Goal: Entertainment & Leisure: Browse casually

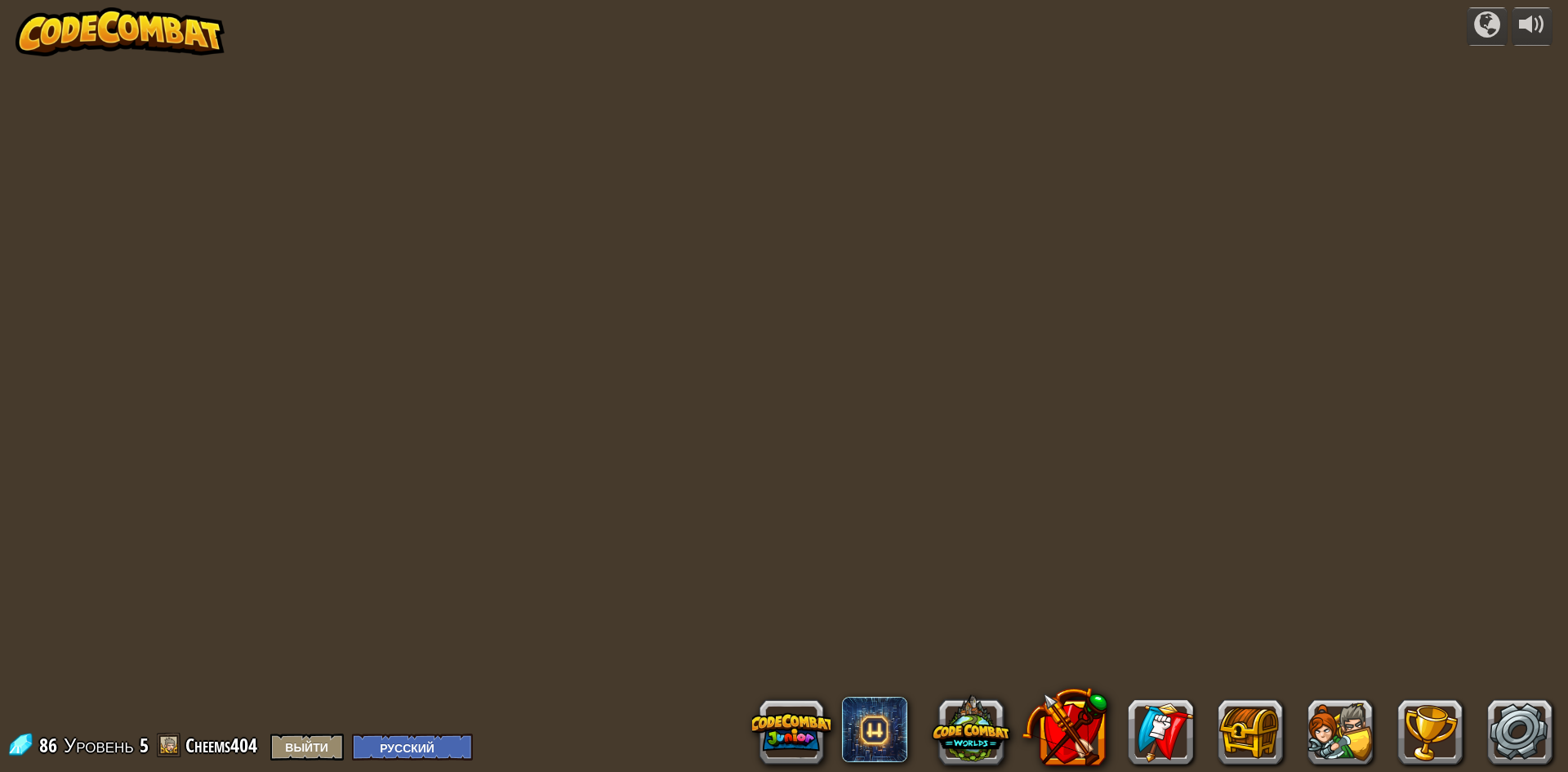
select select "ru"
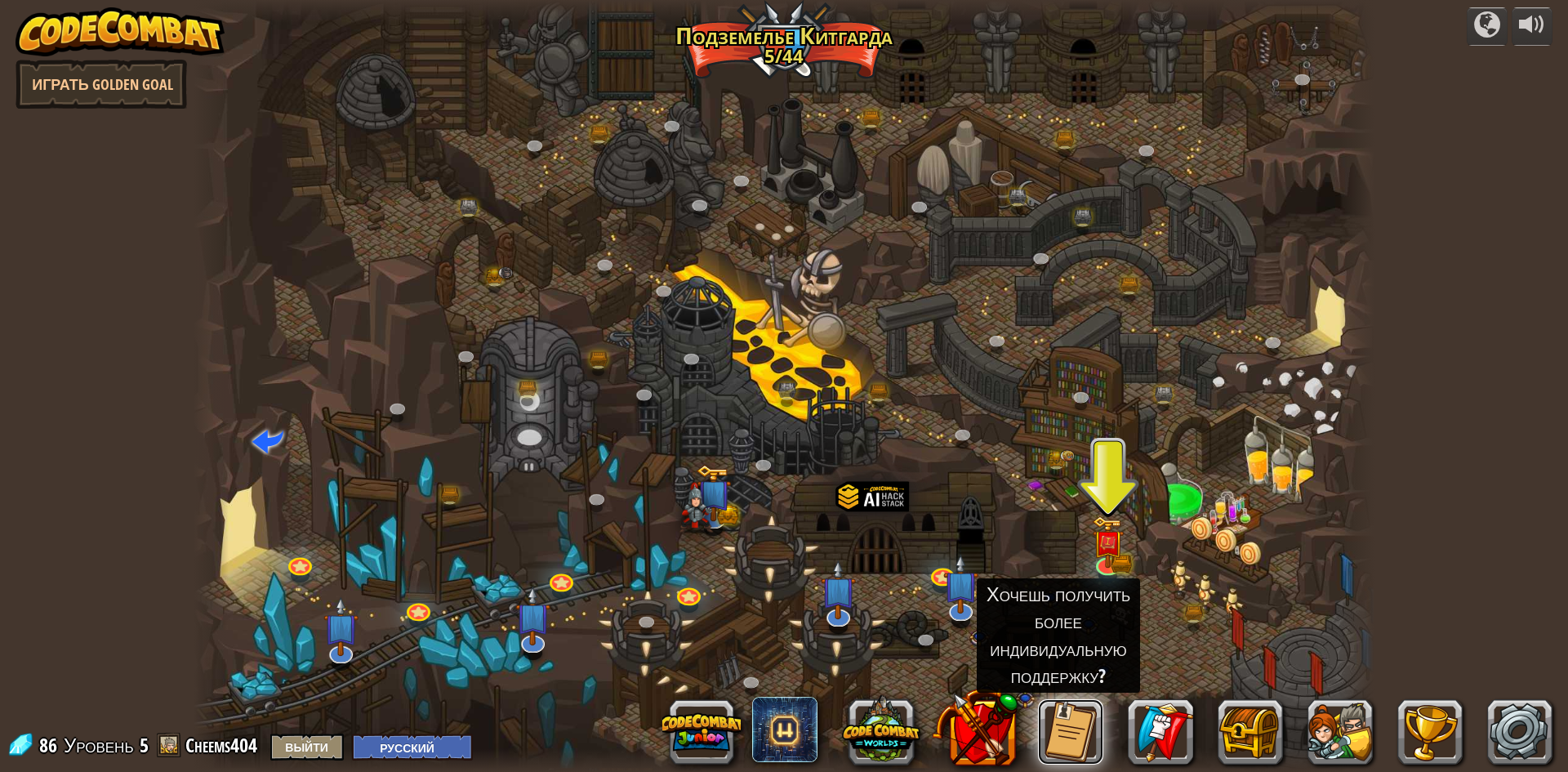
click at [1078, 741] on button at bounding box center [1071, 732] width 66 height 66
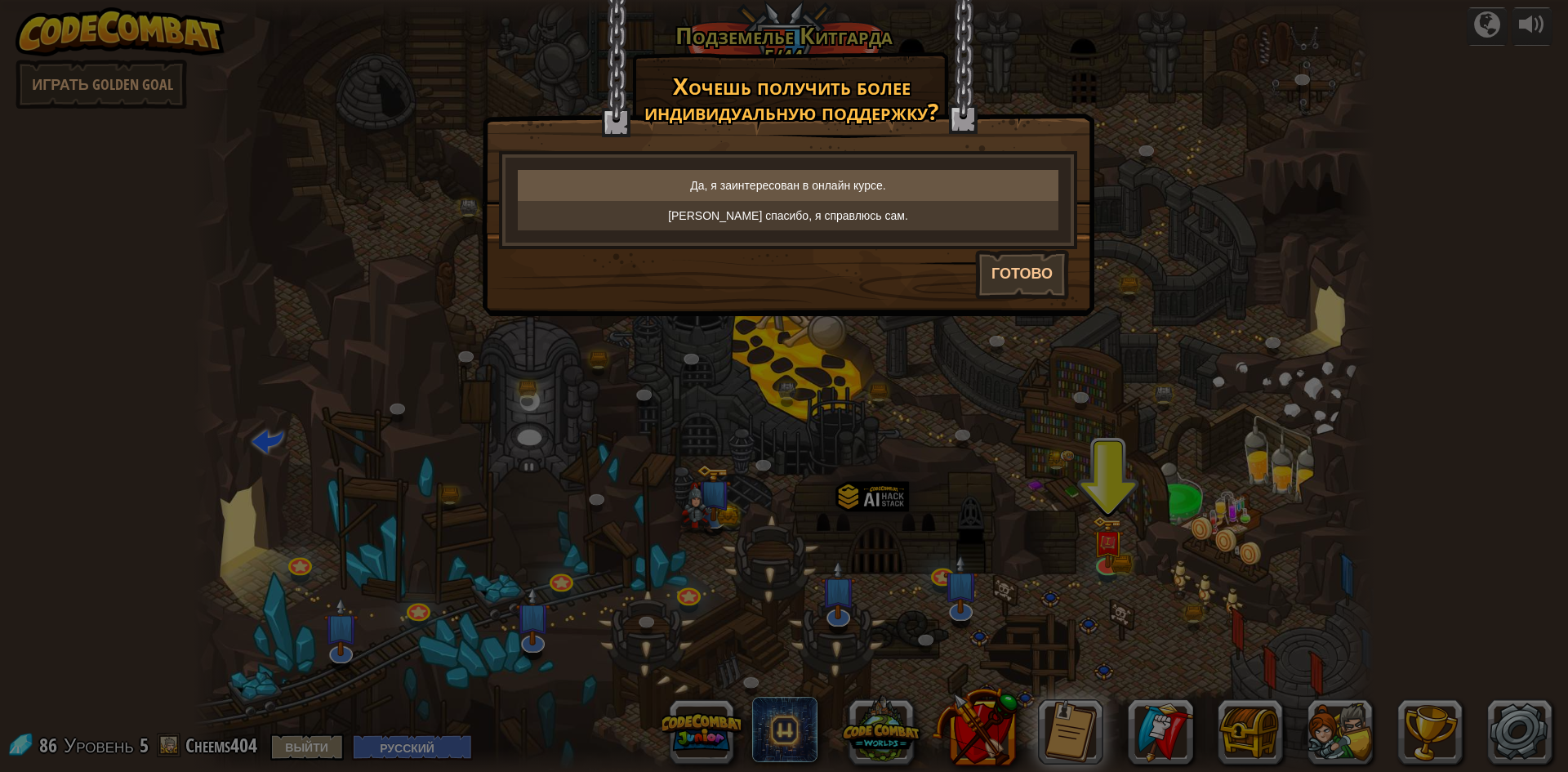
click at [893, 185] on p "Да, я заинтересован в онлайн курсе." at bounding box center [787, 185] width 528 height 16
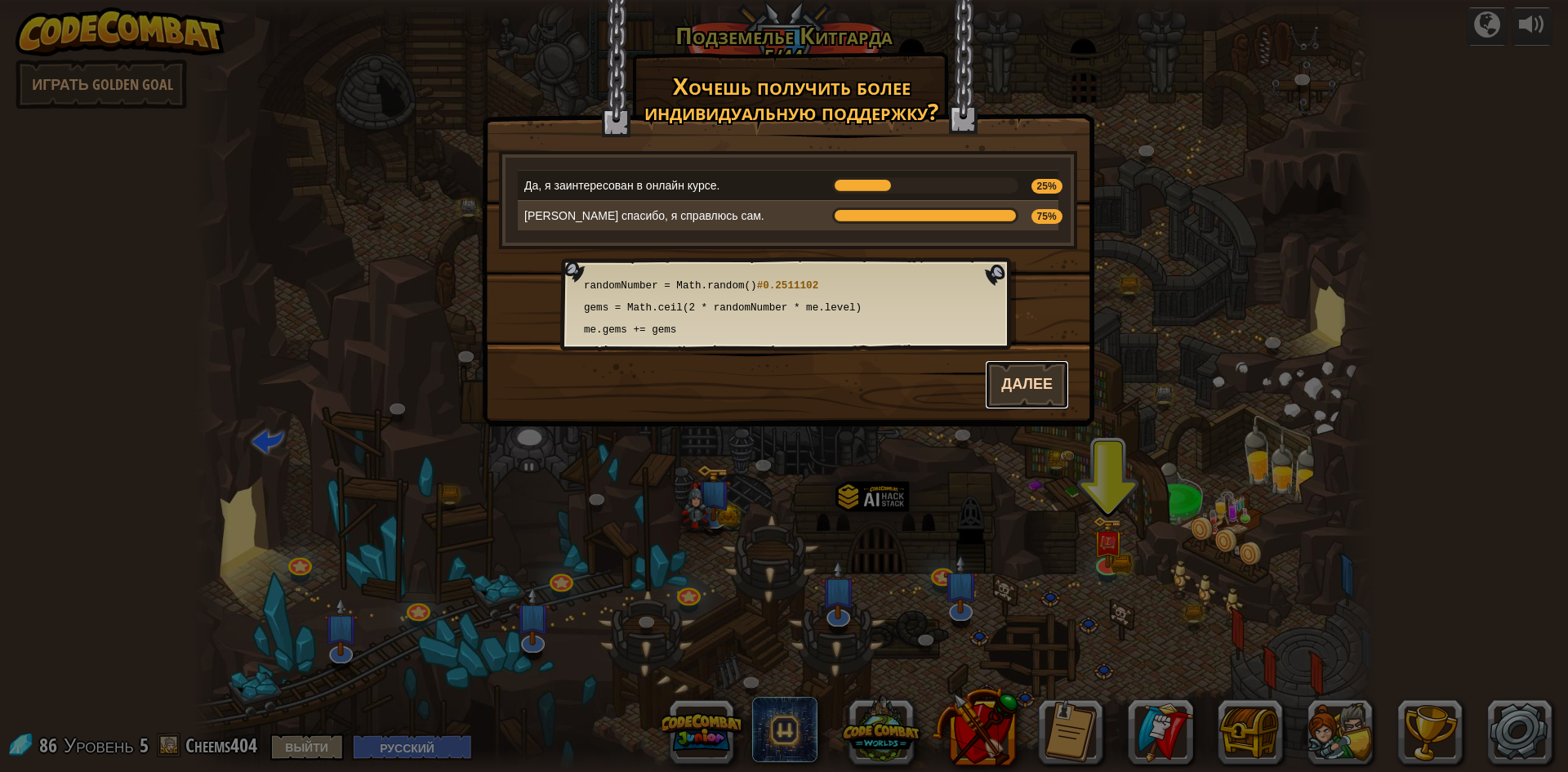
click at [1030, 368] on button "Далее" at bounding box center [1027, 384] width 85 height 49
click at [1028, 387] on div "Далее" at bounding box center [788, 384] width 611 height 50
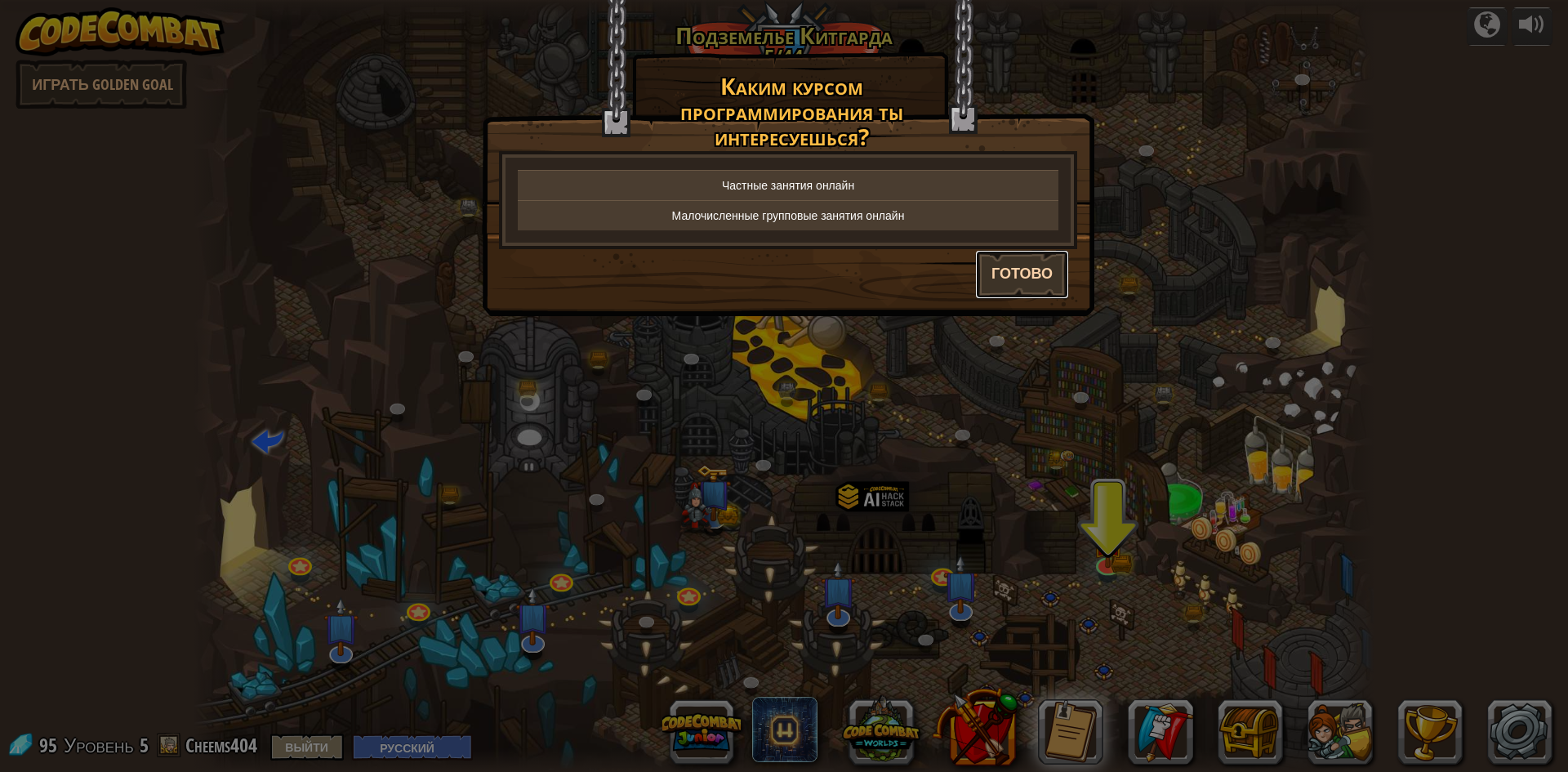
click at [1033, 273] on button "Готово" at bounding box center [1022, 274] width 93 height 49
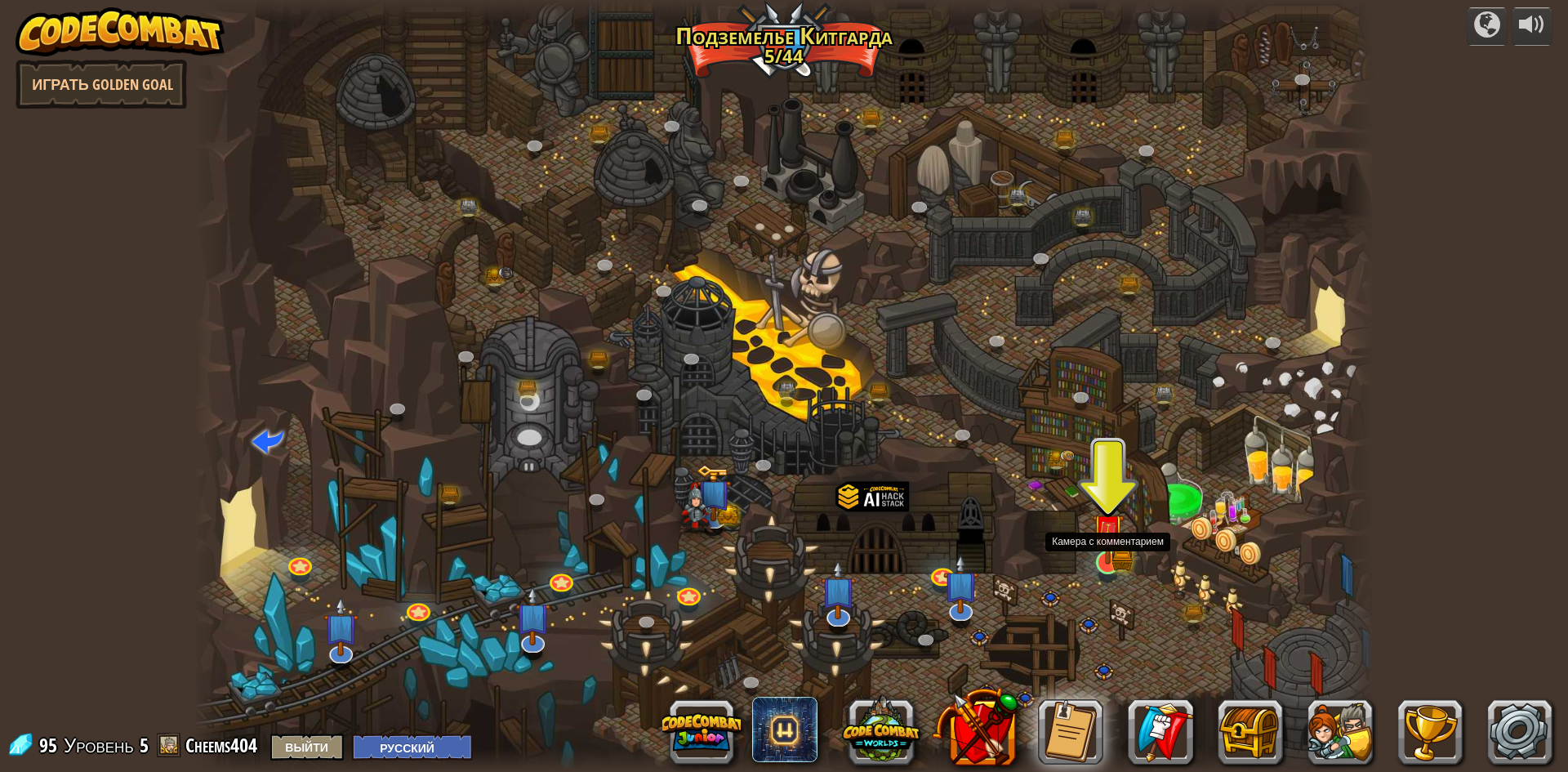
click at [1114, 558] on img at bounding box center [1108, 530] width 32 height 71
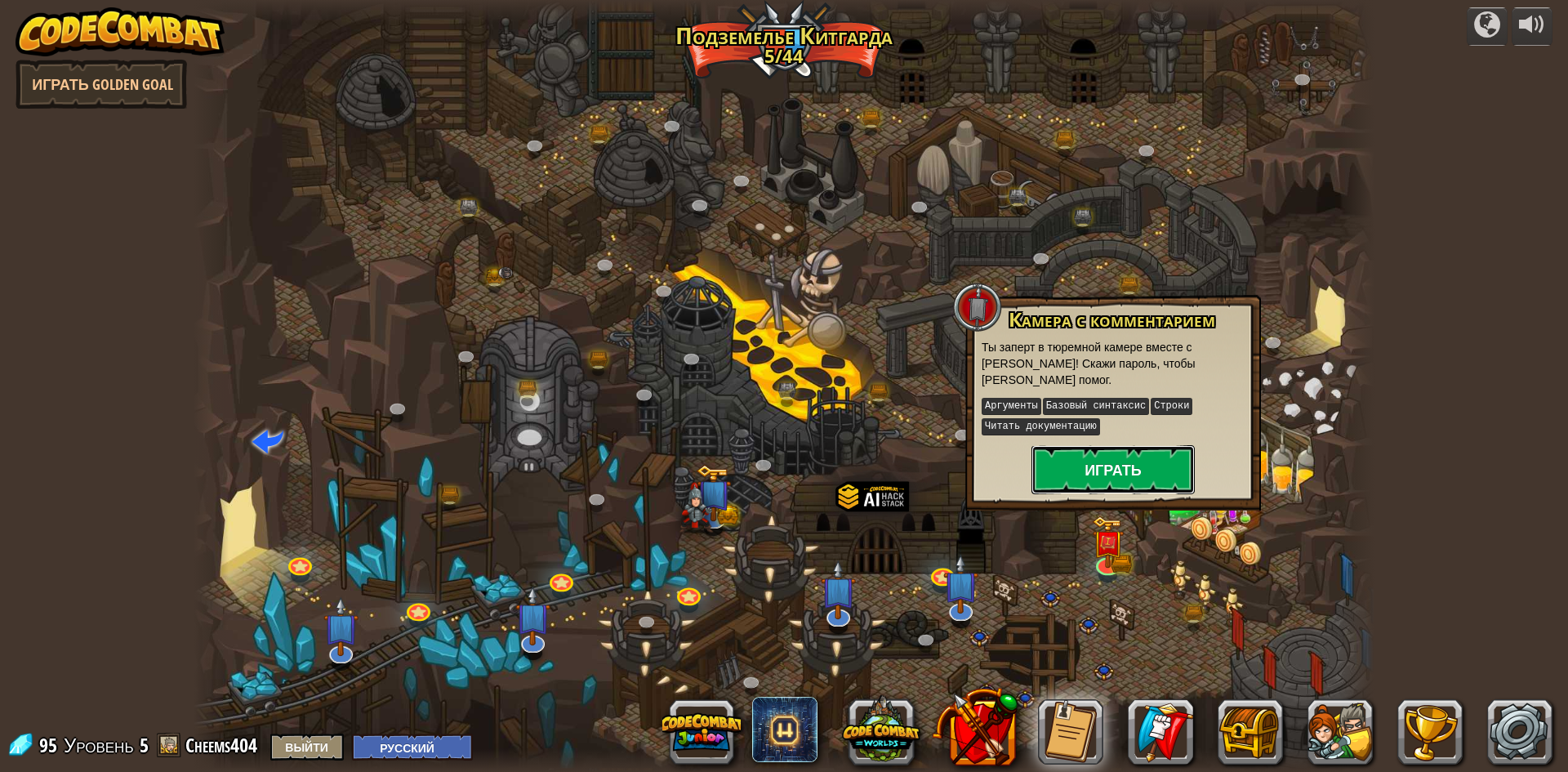
click at [1078, 464] on button "Играть" at bounding box center [1114, 470] width 163 height 49
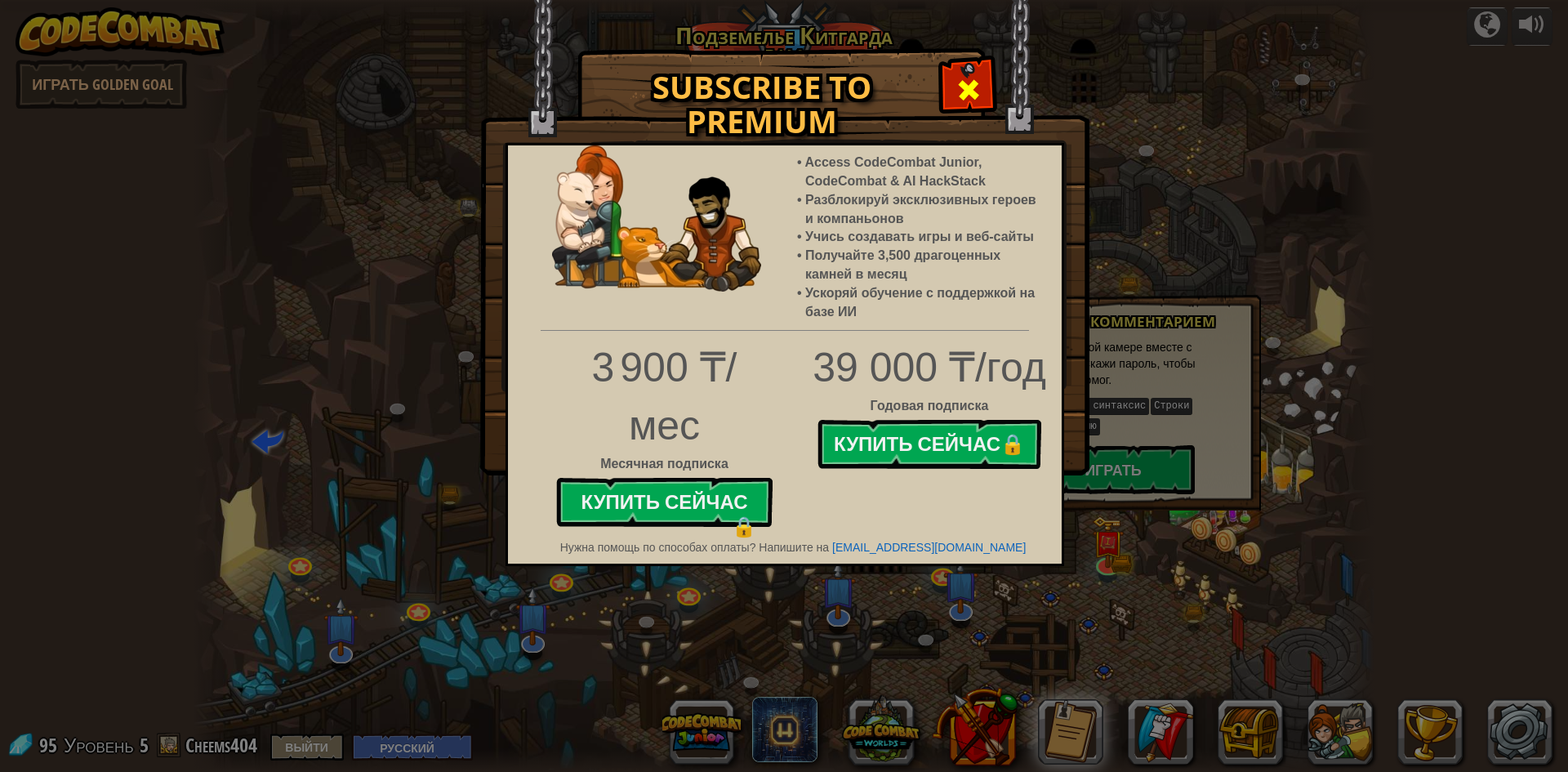
click at [969, 77] on span at bounding box center [968, 90] width 26 height 26
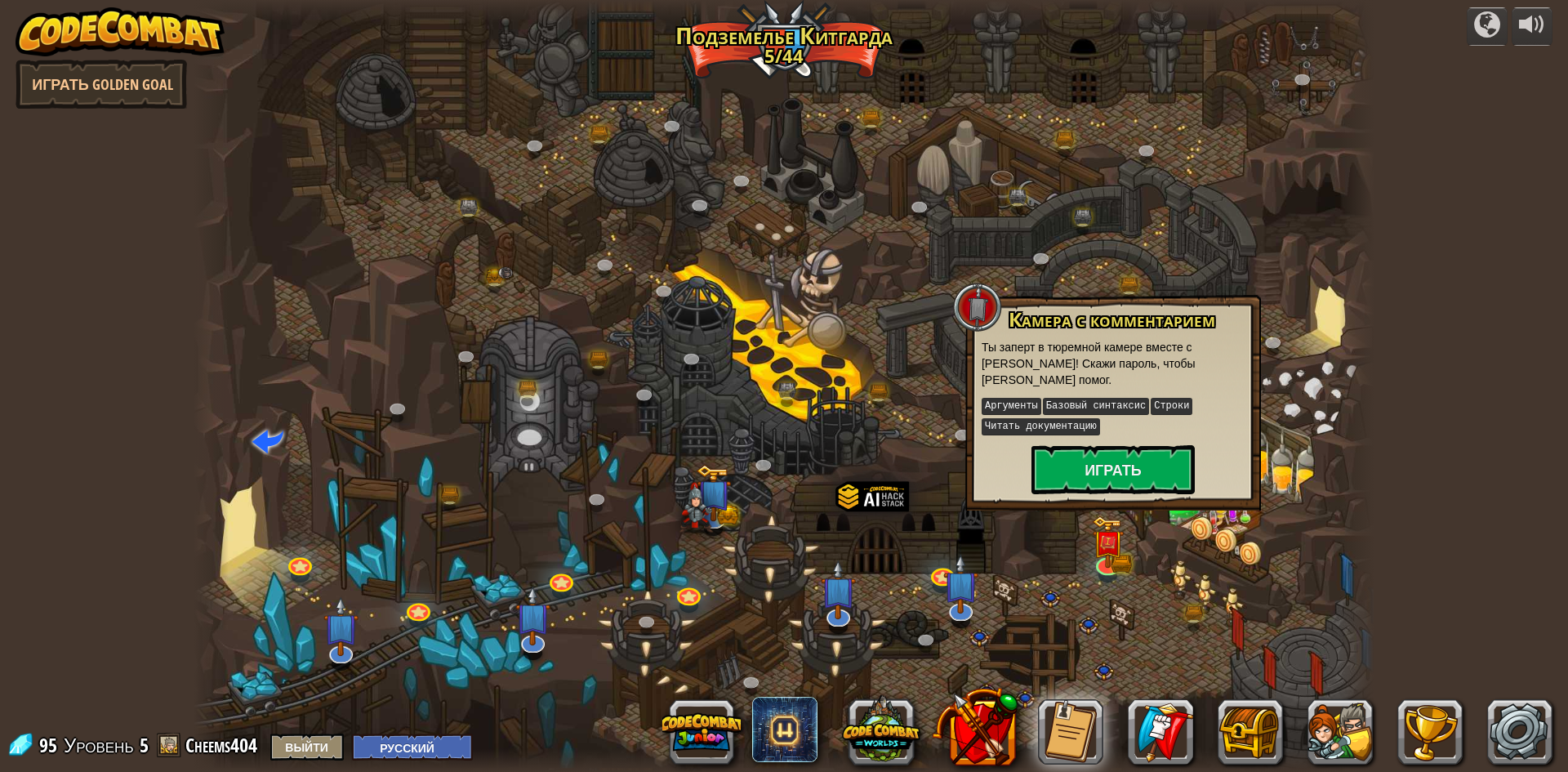
click at [1041, 544] on div at bounding box center [784, 386] width 1181 height 772
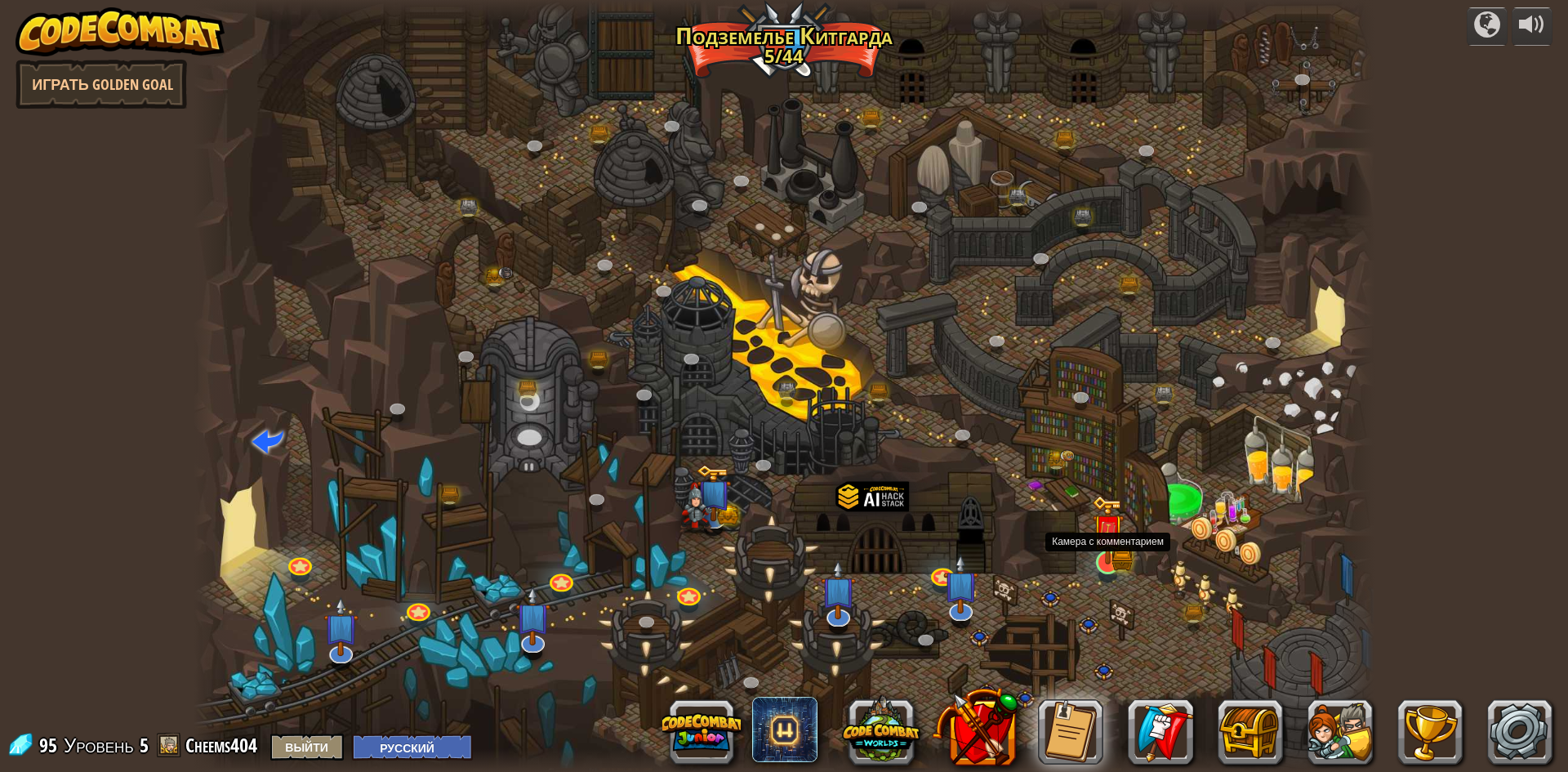
click at [1114, 561] on img at bounding box center [1108, 530] width 32 height 71
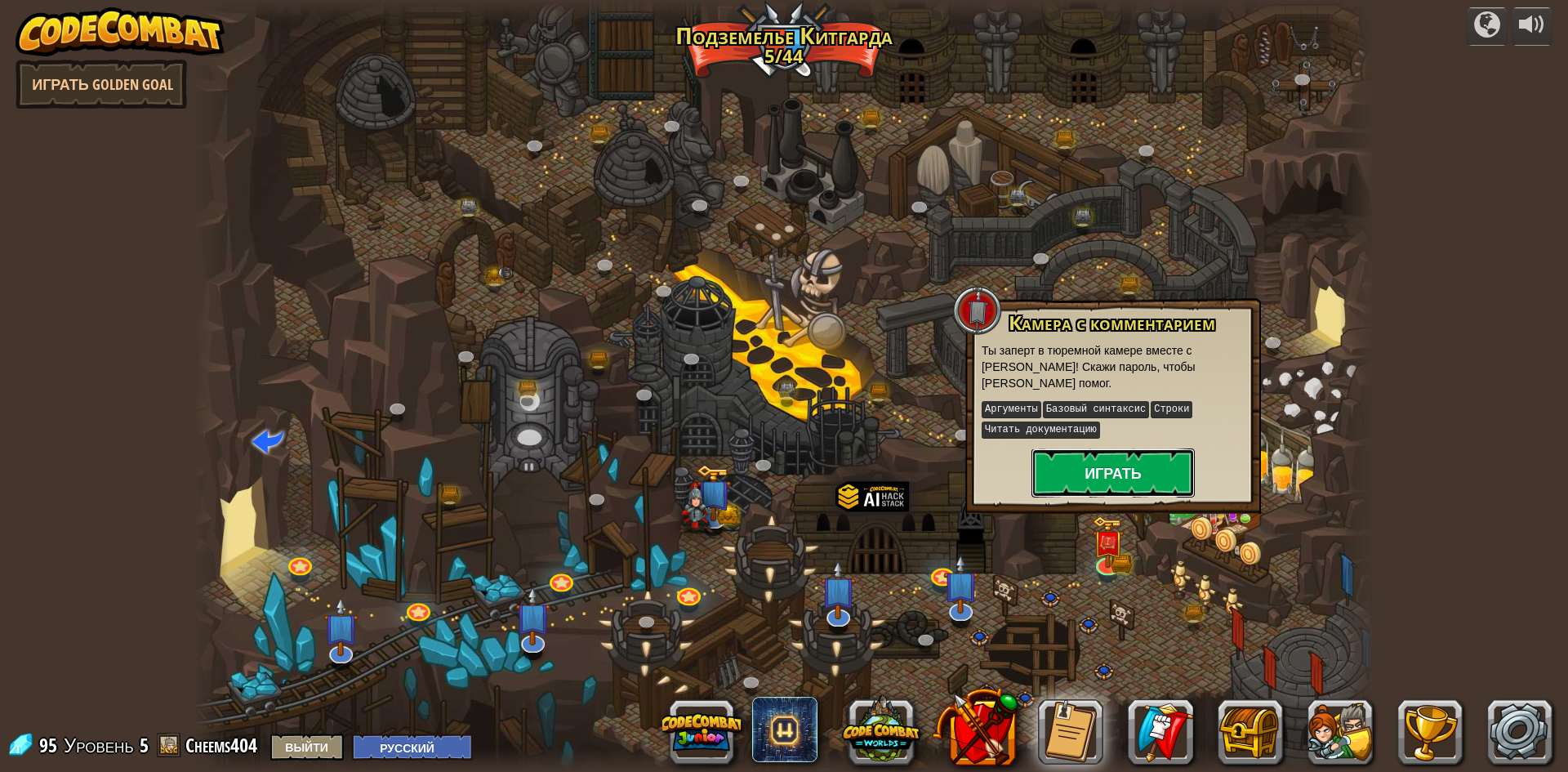
click at [1101, 463] on button "Играть" at bounding box center [1114, 473] width 163 height 49
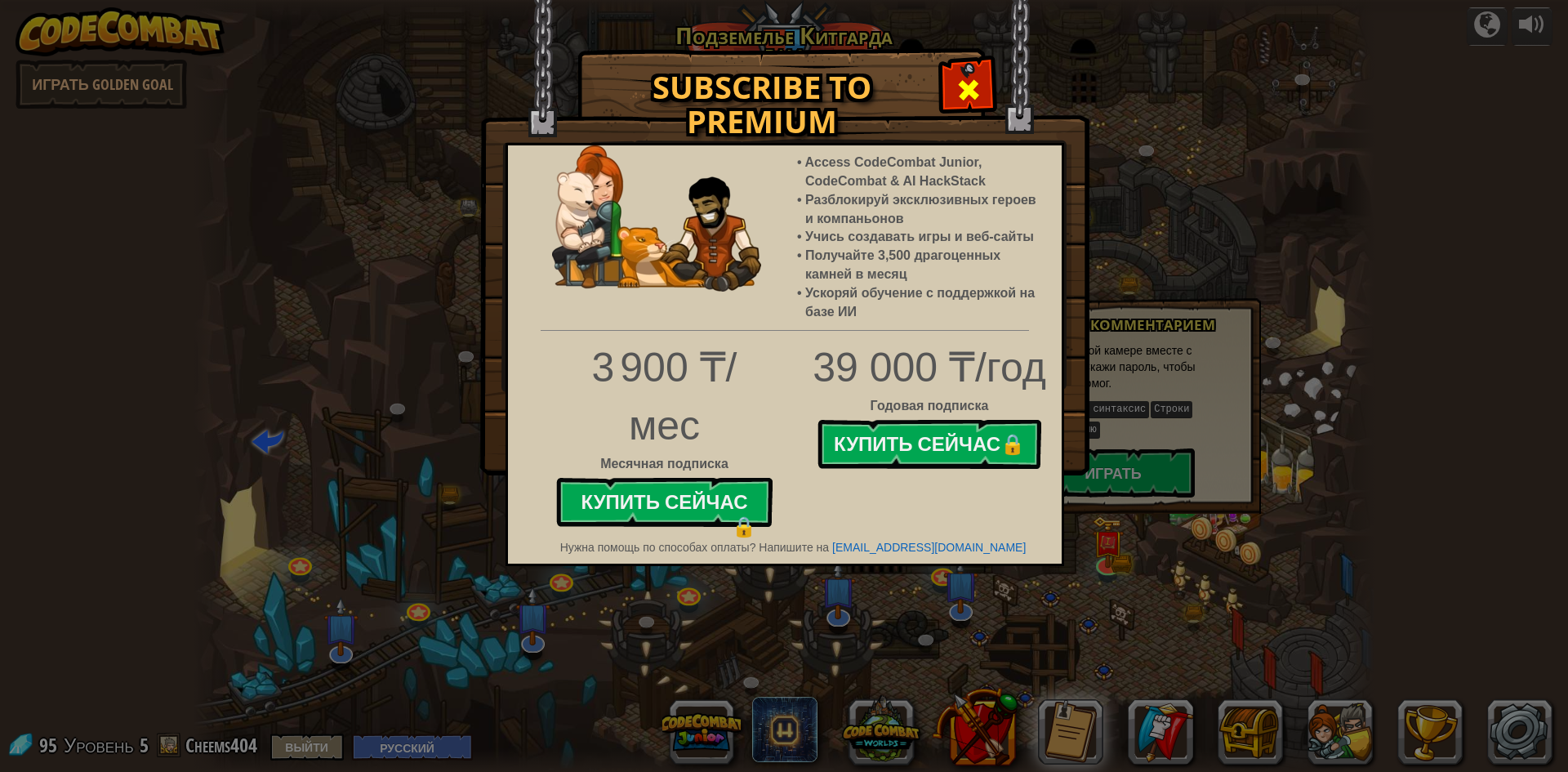
click at [956, 75] on div at bounding box center [968, 88] width 52 height 52
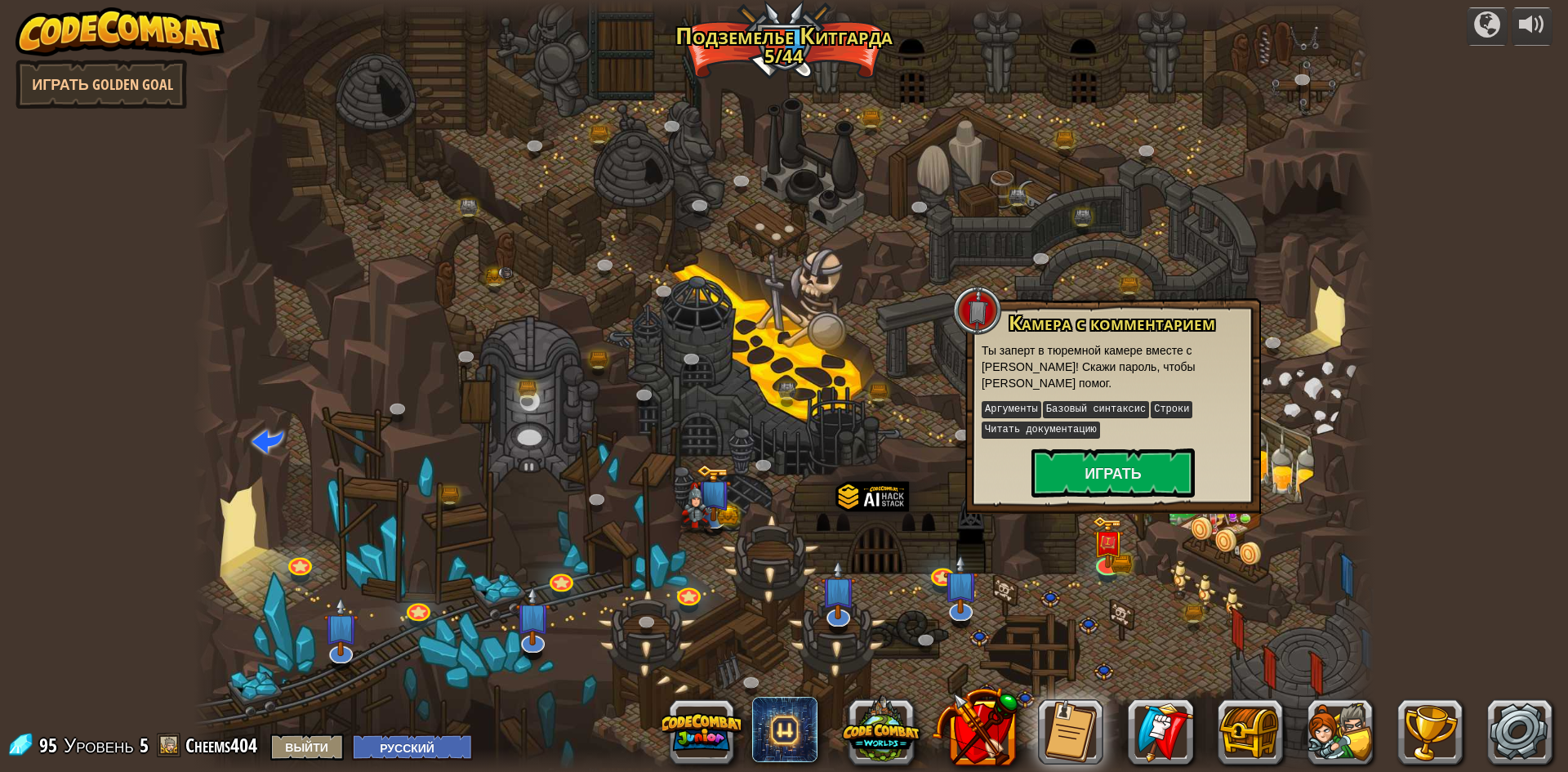
click at [1248, 602] on div at bounding box center [784, 386] width 1181 height 772
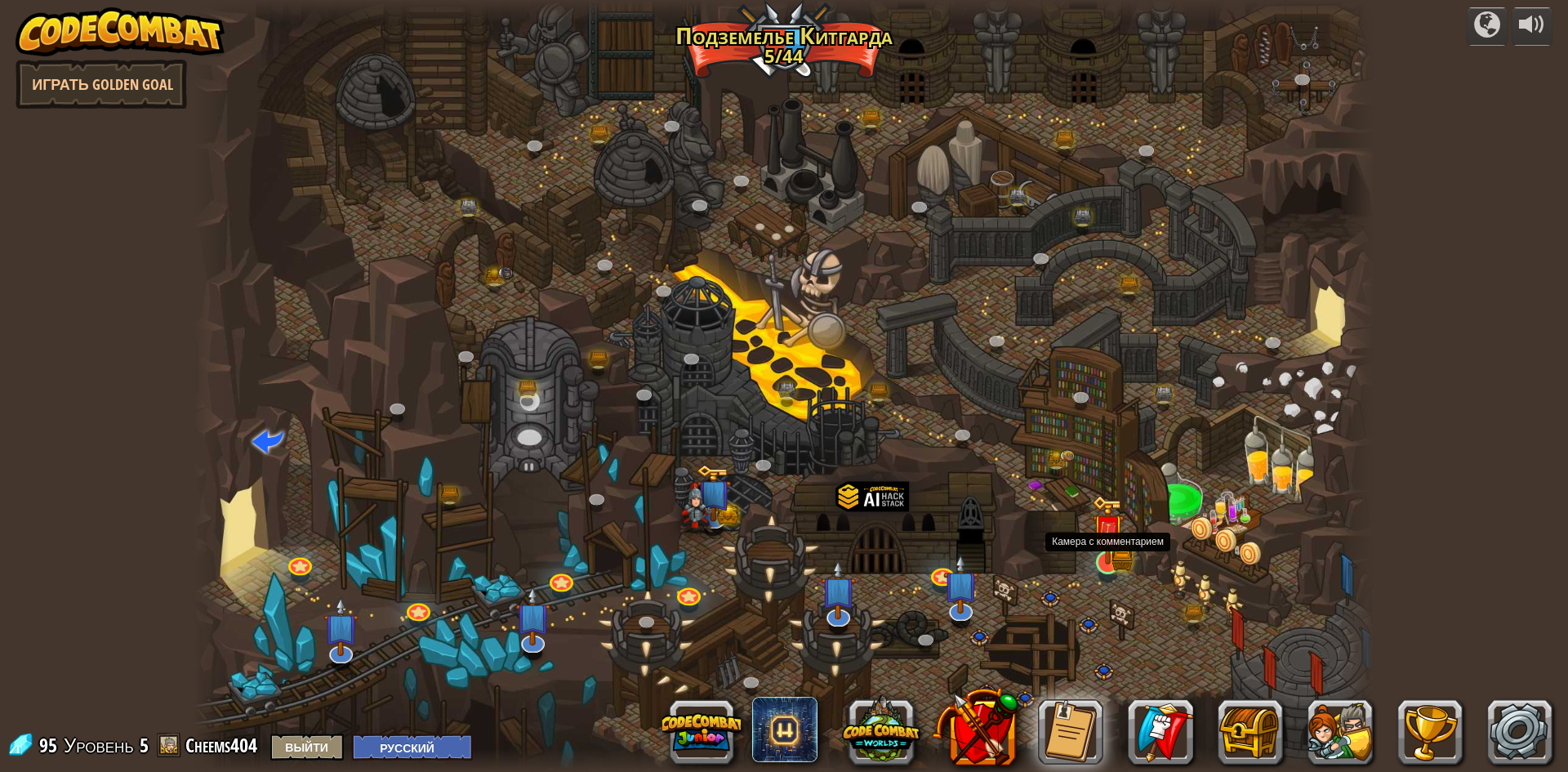
click at [1112, 559] on img at bounding box center [1108, 530] width 32 height 71
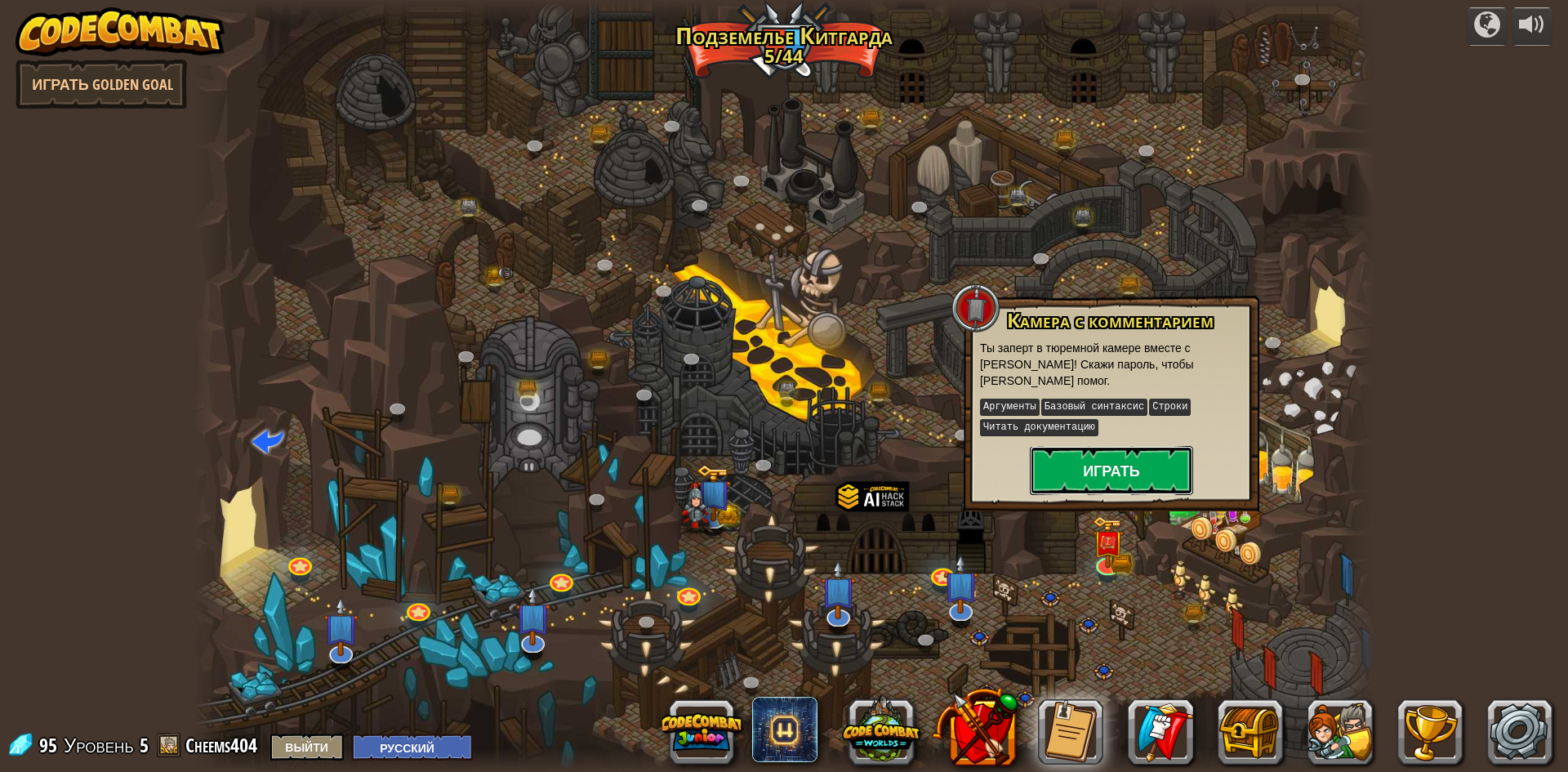
click at [1123, 487] on button "Играть" at bounding box center [1112, 471] width 163 height 49
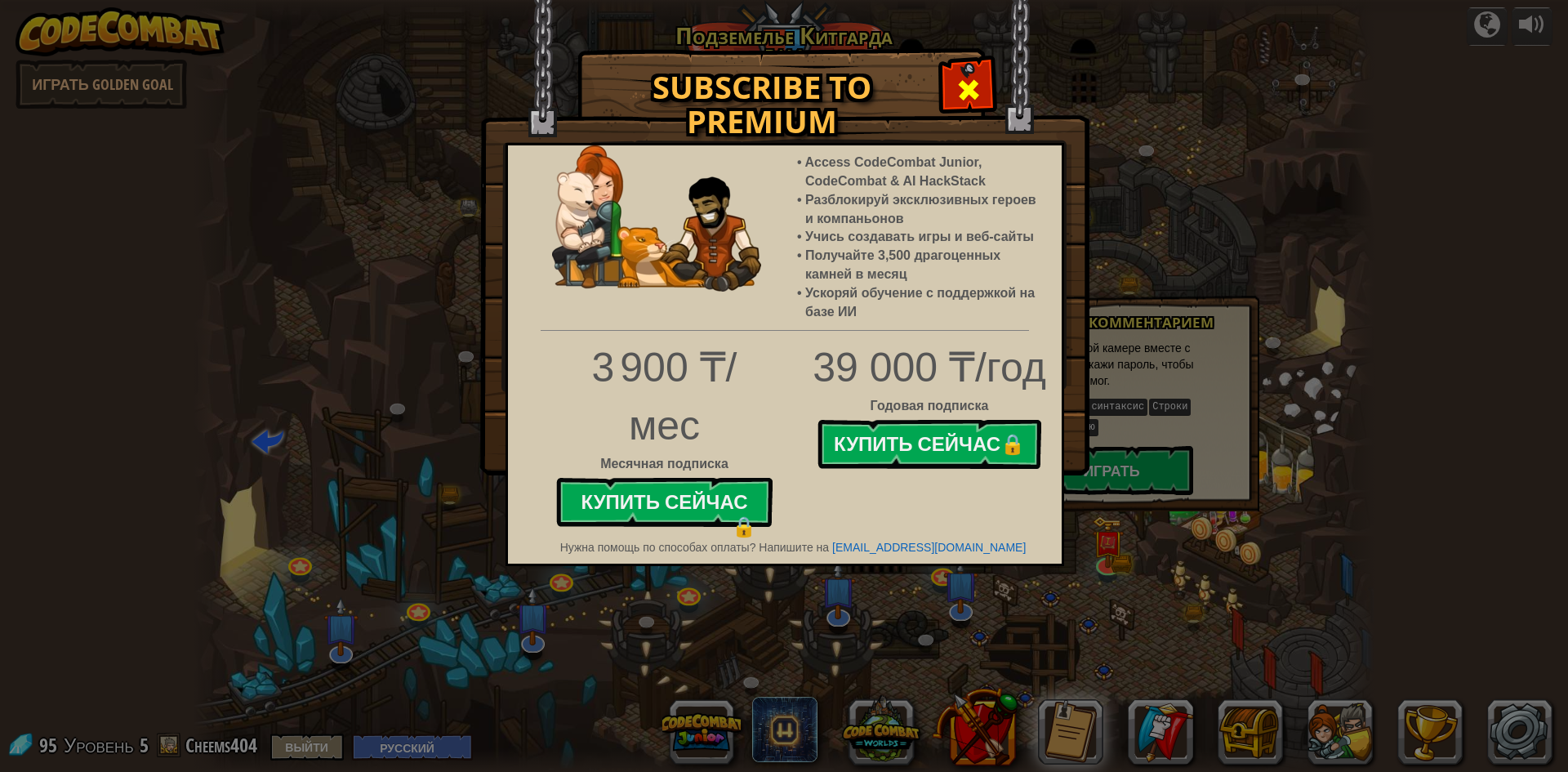
click at [966, 88] on span at bounding box center [968, 90] width 26 height 26
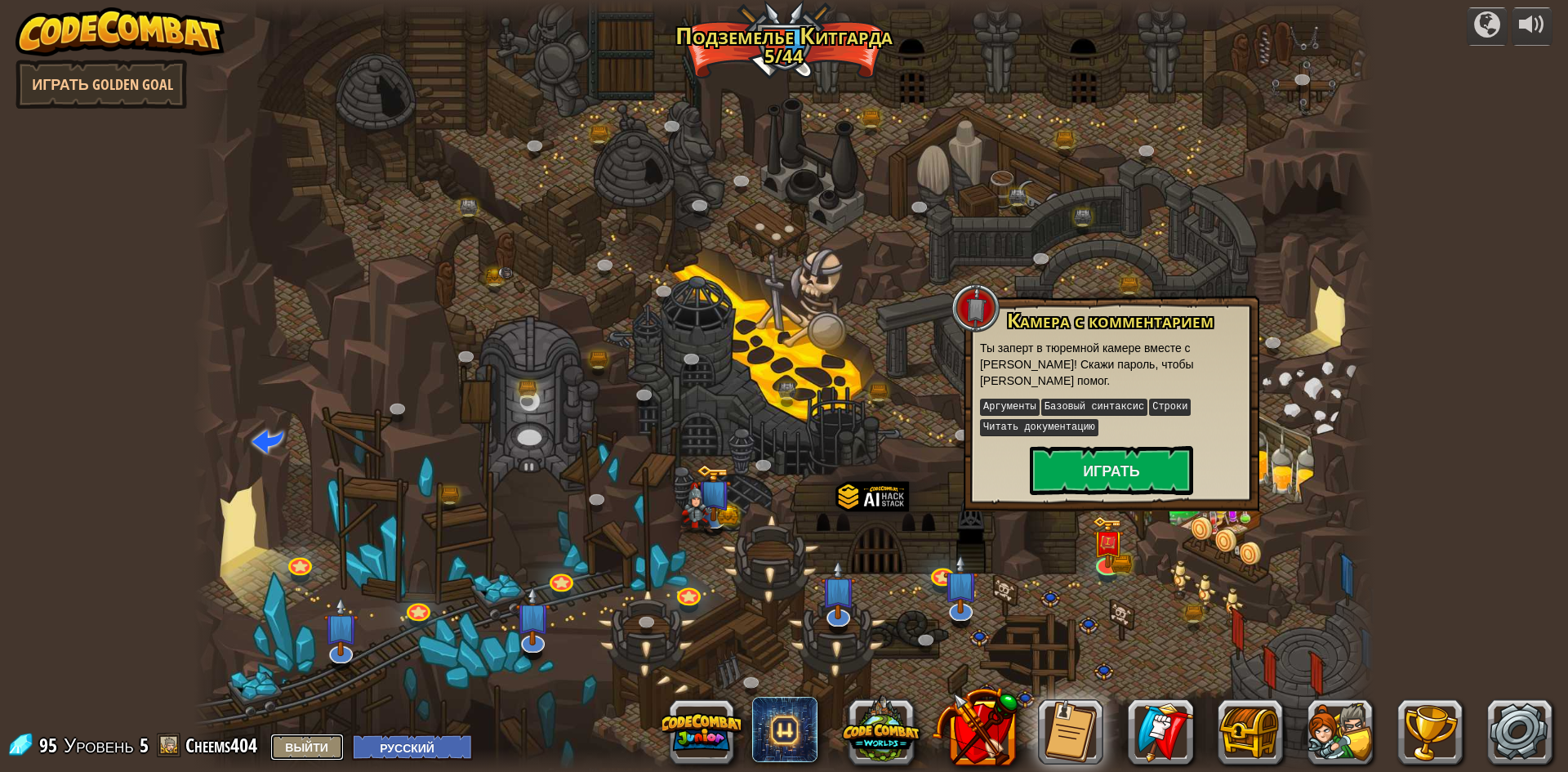
click at [313, 751] on button "Выйти" at bounding box center [307, 747] width 74 height 27
